Goal: Navigation & Orientation: Find specific page/section

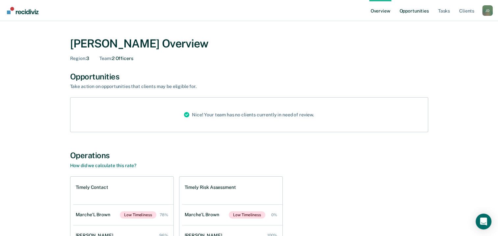
click at [415, 10] on link "Opportunities" at bounding box center [414, 10] width 32 height 21
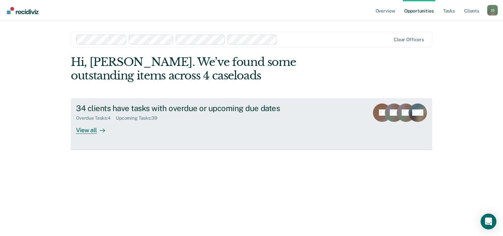
click at [85, 131] on div "View all" at bounding box center [94, 127] width 37 height 13
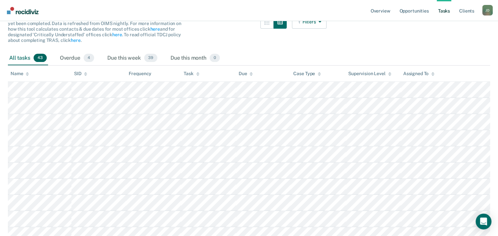
scroll to position [99, 0]
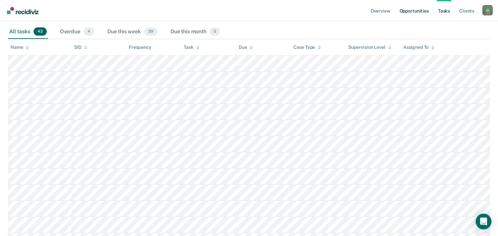
click at [406, 12] on link "Opportunities" at bounding box center [414, 10] width 32 height 21
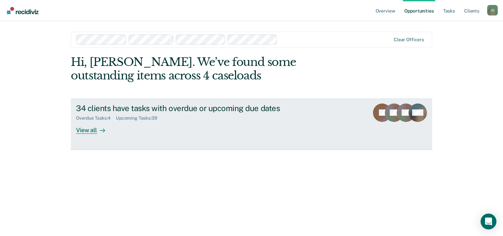
click at [84, 132] on div "View all" at bounding box center [94, 127] width 37 height 13
